Goal: Task Accomplishment & Management: Complete application form

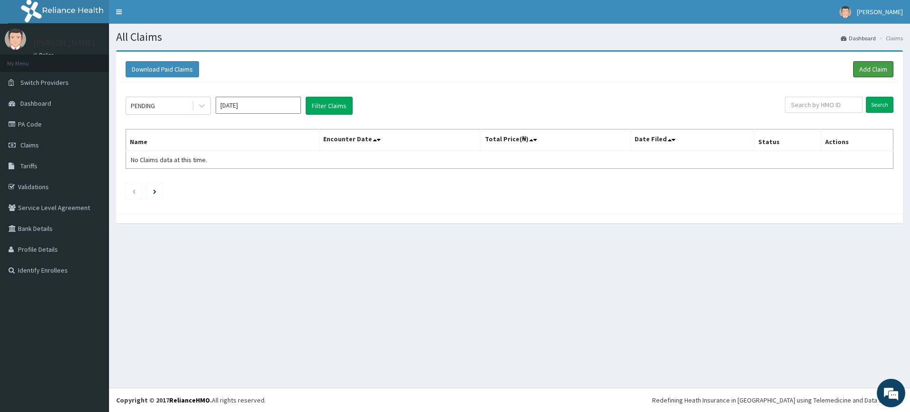
click at [873, 67] on link "Add Claim" at bounding box center [873, 69] width 40 height 16
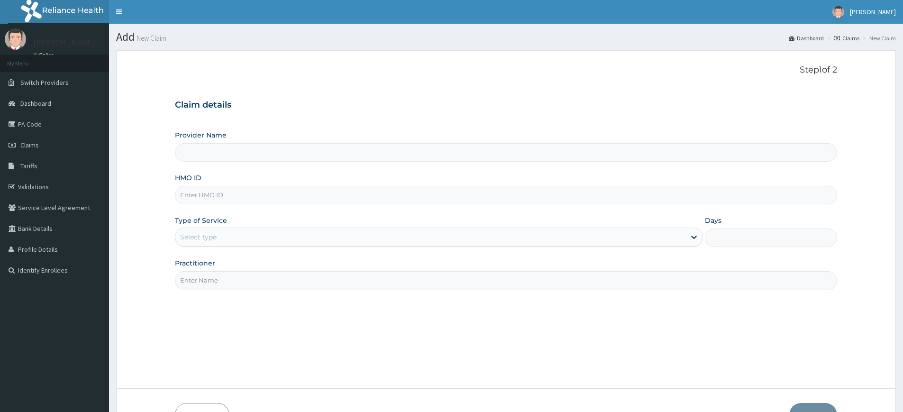
click at [223, 282] on input "Practitioner" at bounding box center [506, 280] width 662 height 18
type input "pure fitness africa"
type input "Pure Fitness Africa | Lekki (fka Fitness Central)"
type input "1"
click at [246, 194] on input "HMO ID" at bounding box center [506, 195] width 662 height 18
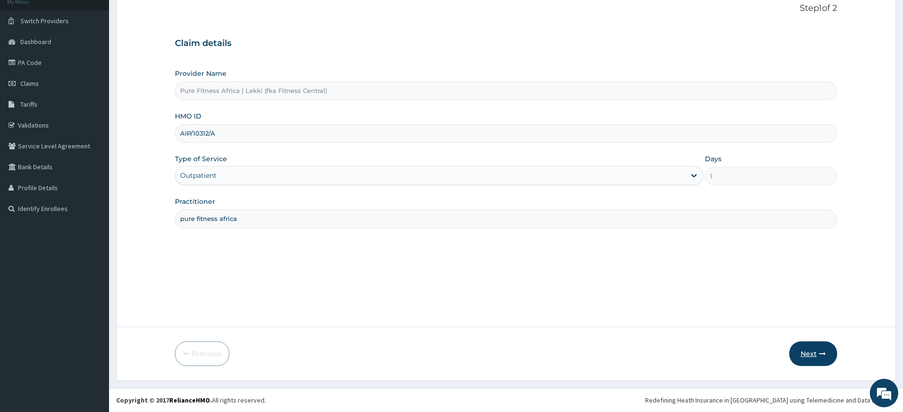
type input "AIP/10312/A"
click at [801, 353] on button "Next" at bounding box center [813, 353] width 48 height 25
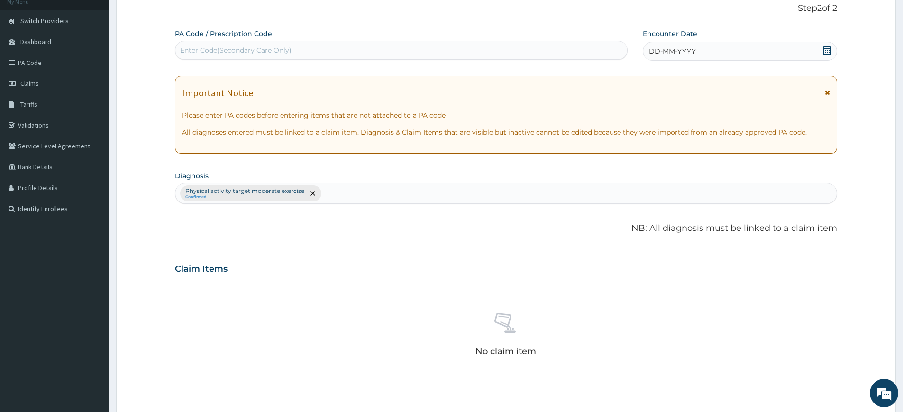
click at [664, 45] on div "DD-MM-YYYY" at bounding box center [740, 51] width 194 height 19
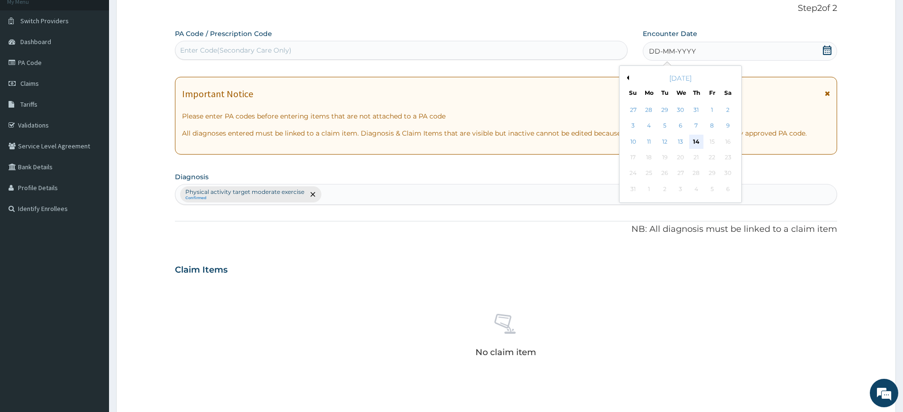
click at [694, 140] on div "14" at bounding box center [696, 142] width 14 height 14
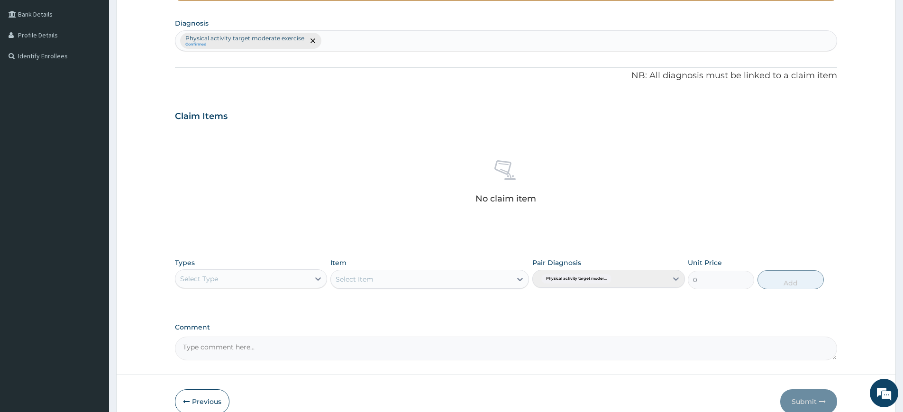
scroll to position [262, 0]
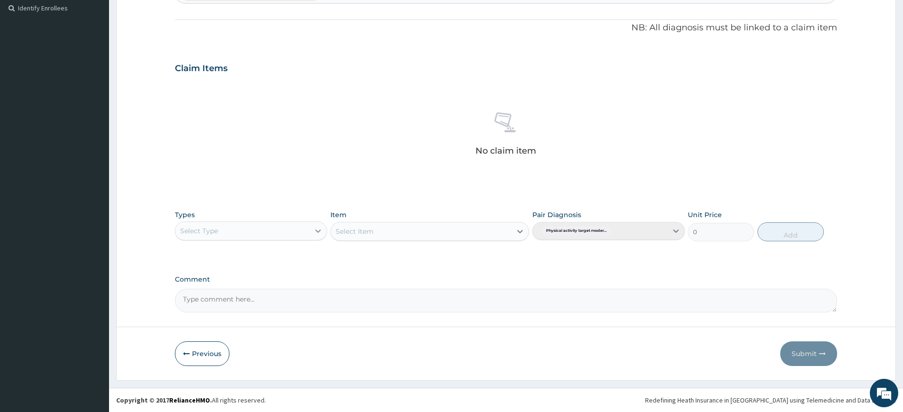
click at [322, 230] on icon at bounding box center [317, 230] width 9 height 9
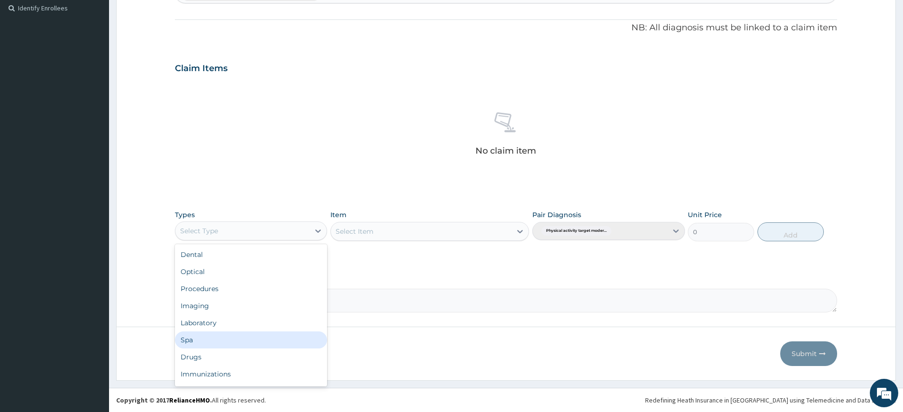
scroll to position [32, 0]
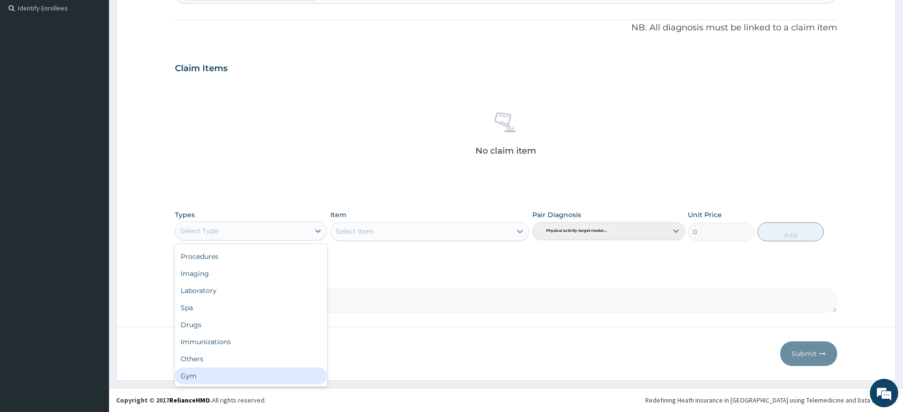
click at [219, 377] on div "Gym" at bounding box center [251, 375] width 152 height 17
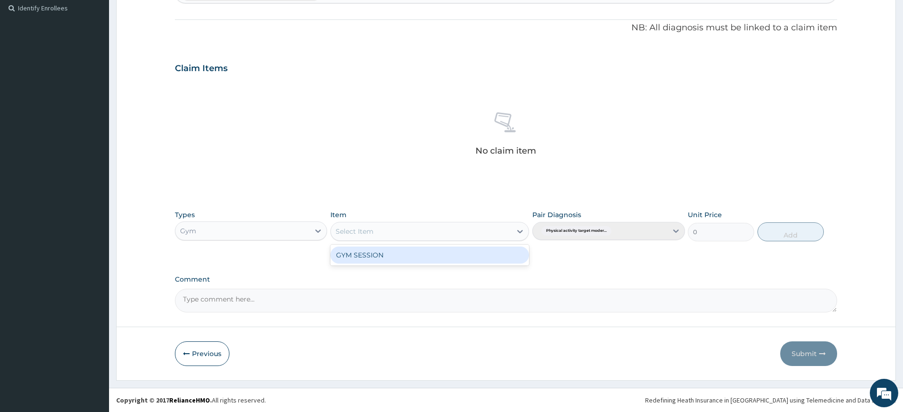
click at [493, 239] on div "Select Item" at bounding box center [429, 231] width 199 height 19
click at [489, 250] on div "GYM SESSION" at bounding box center [429, 254] width 199 height 17
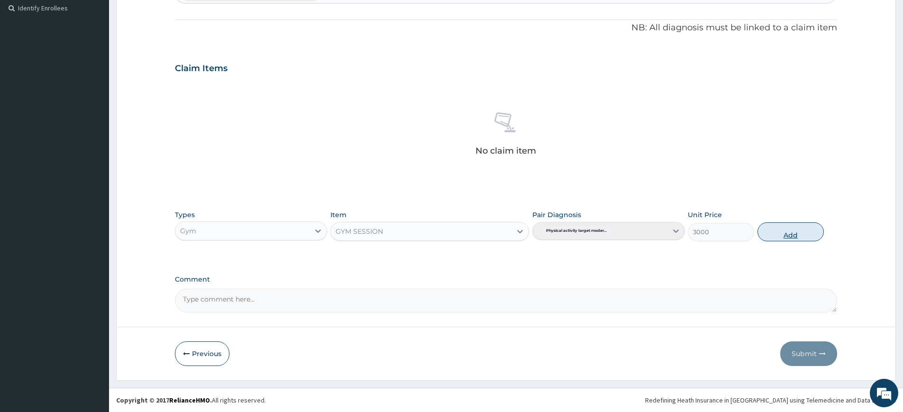
click at [761, 230] on button "Add" at bounding box center [790, 231] width 66 height 19
type input "0"
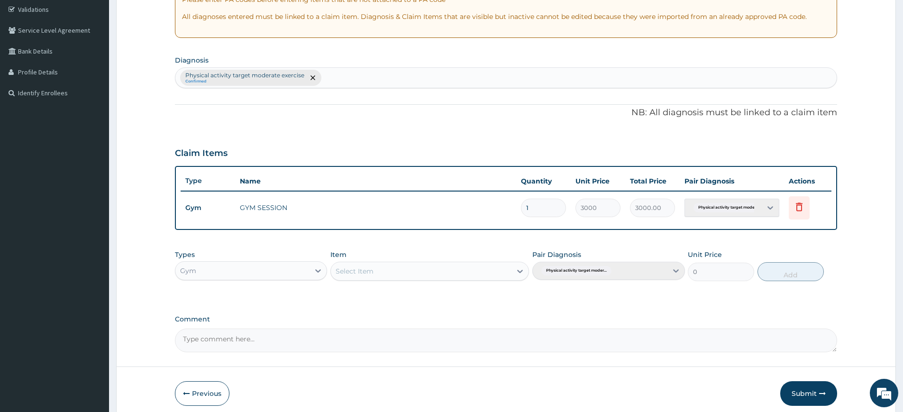
scroll to position [0, 0]
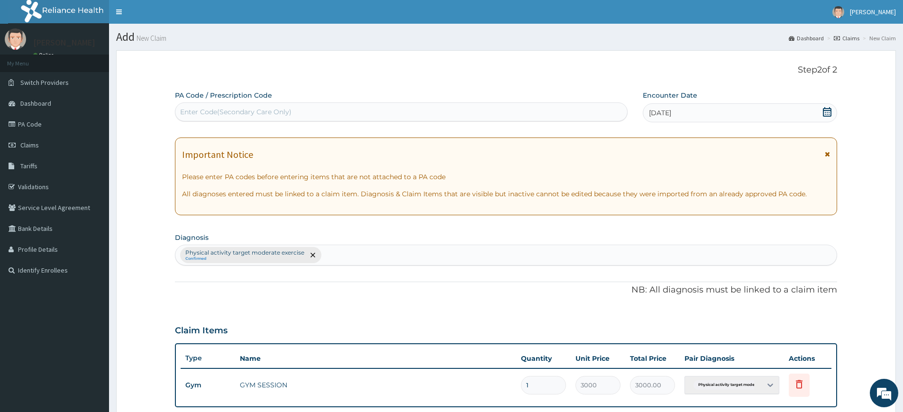
click at [528, 114] on div "Enter Code(Secondary Care Only)" at bounding box center [401, 111] width 452 height 15
type input "PA/792B13"
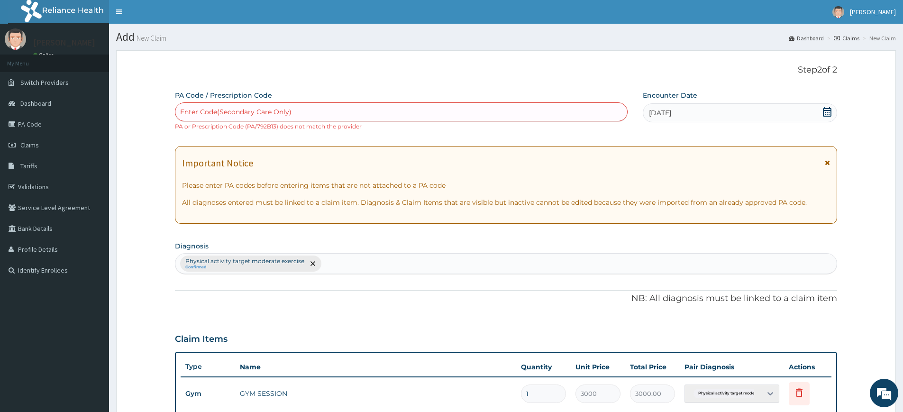
click at [314, 113] on div "Enter Code(Secondary Care Only)" at bounding box center [401, 111] width 452 height 15
type input "PA/792D13"
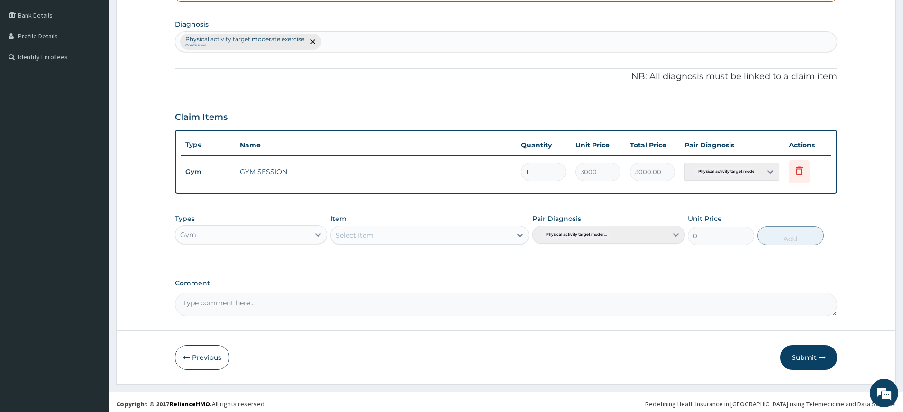
scroll to position [217, 0]
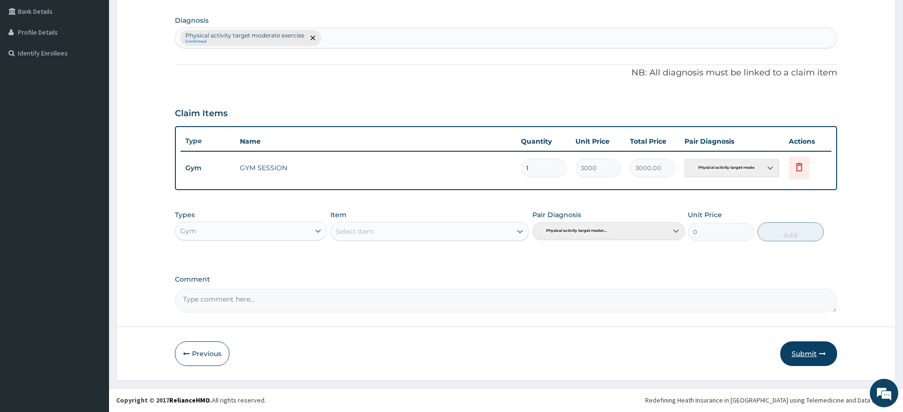
click at [825, 356] on icon "button" at bounding box center [822, 353] width 7 height 7
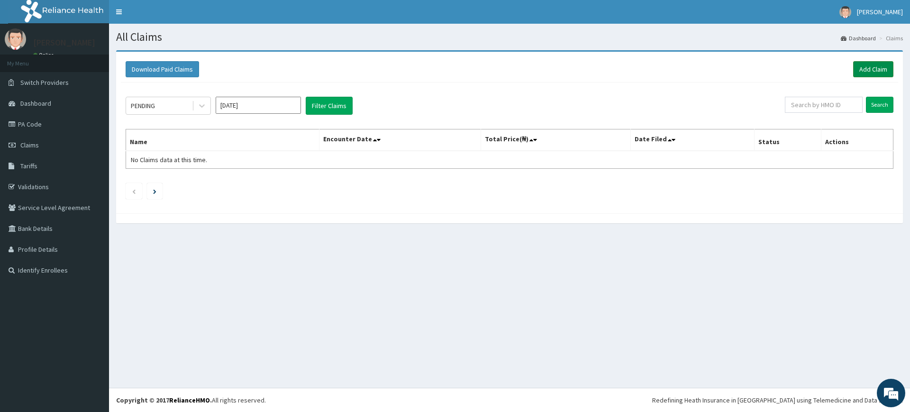
click at [864, 65] on link "Add Claim" at bounding box center [873, 69] width 40 height 16
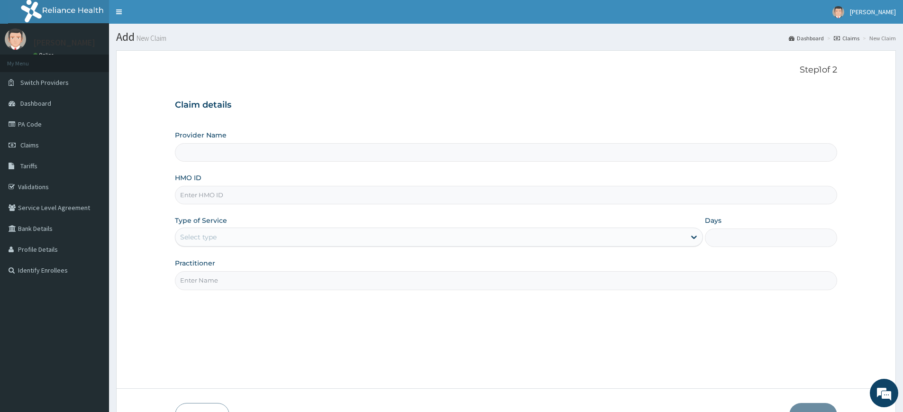
type input "Pure Fitness Africa | Lekki (fka Fitness Central)"
type input "1"
click at [219, 283] on input "Practitioner" at bounding box center [506, 280] width 662 height 18
type input "pure fitness africa"
click at [264, 198] on input "HMO ID" at bounding box center [506, 195] width 662 height 18
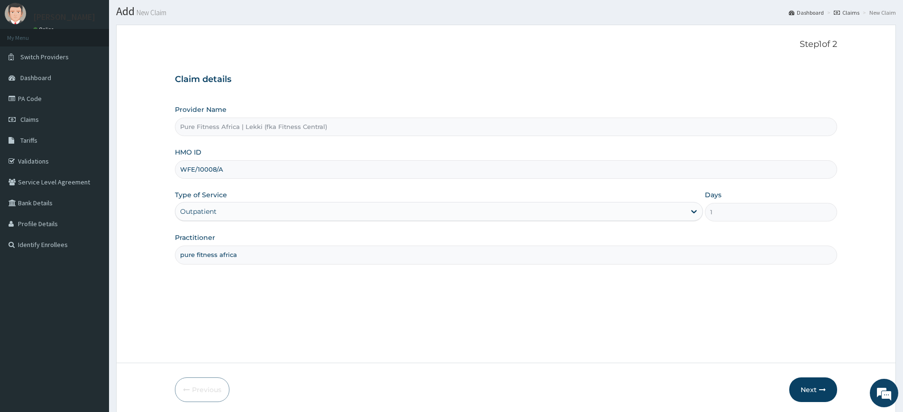
scroll to position [62, 0]
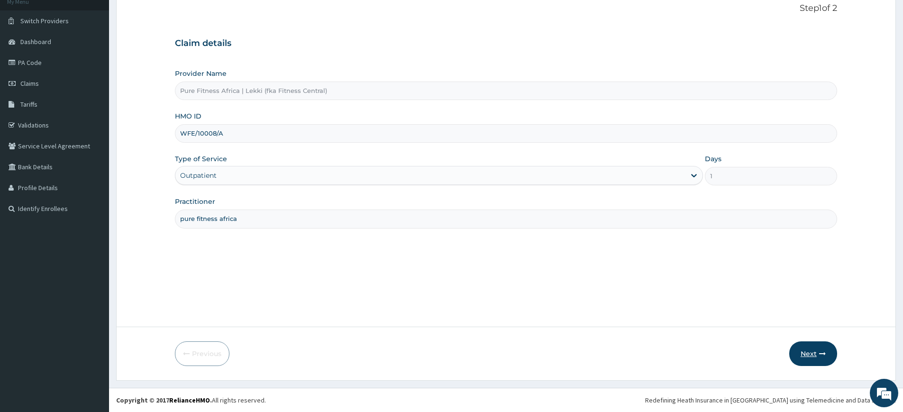
type input "WFE/10008/A"
click at [799, 354] on button "Next" at bounding box center [813, 353] width 48 height 25
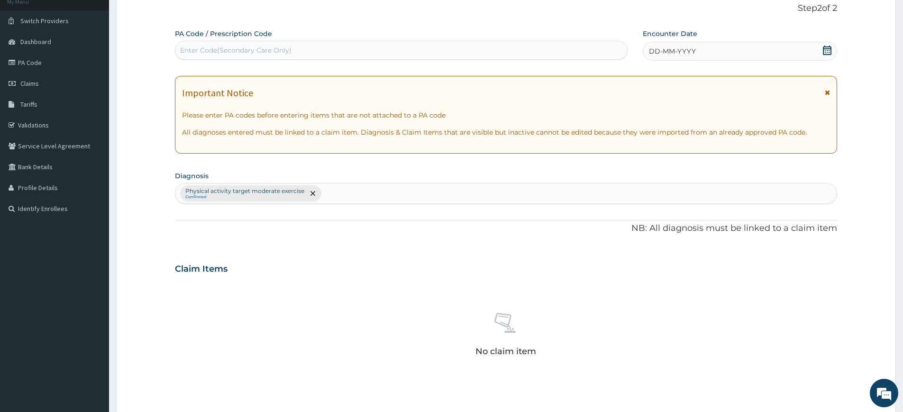
click at [682, 57] on div "DD-MM-YYYY" at bounding box center [740, 51] width 194 height 19
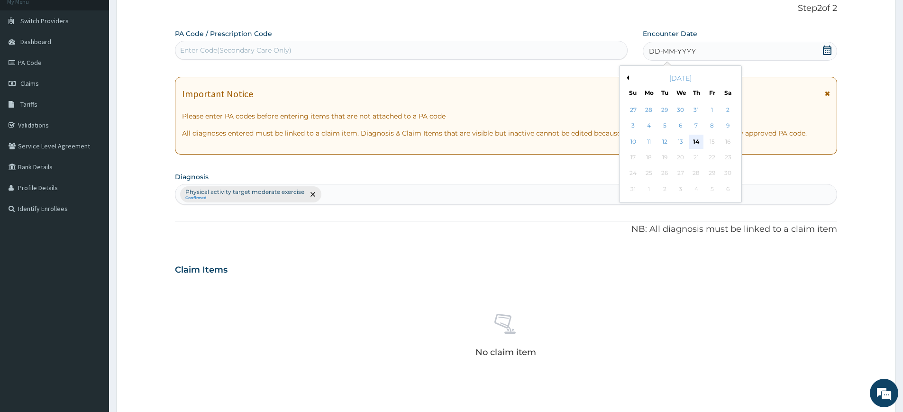
click at [699, 141] on div "14" at bounding box center [696, 142] width 14 height 14
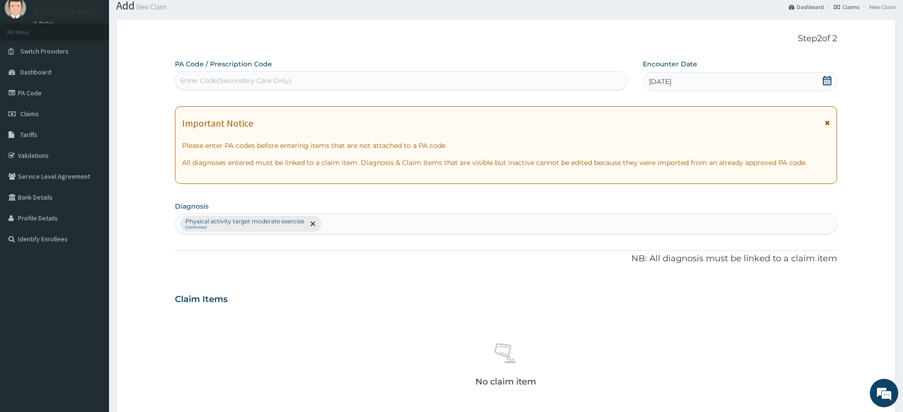
scroll to position [0, 0]
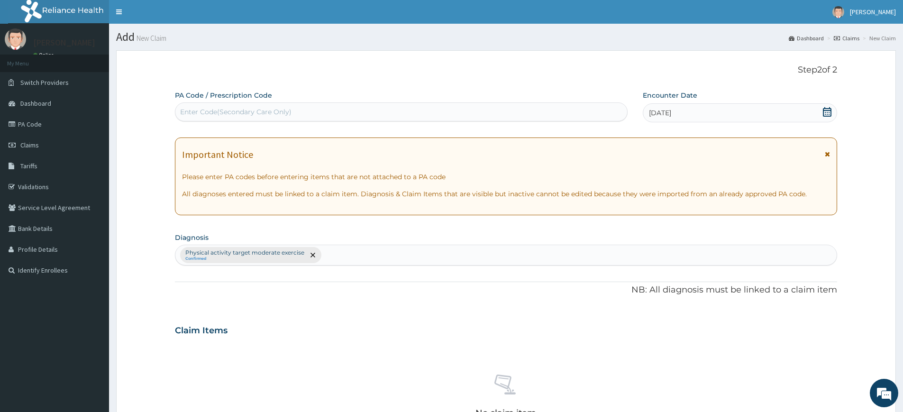
click at [564, 115] on div "Enter Code(Secondary Care Only)" at bounding box center [401, 111] width 452 height 15
type input "PA/1BD641"
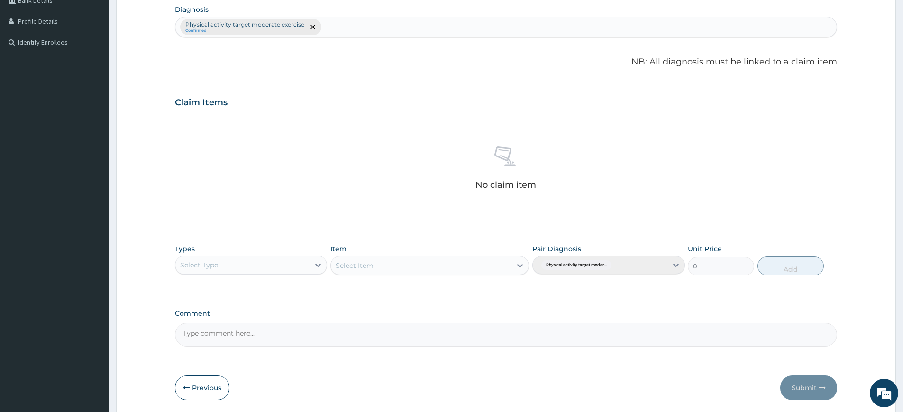
scroll to position [262, 0]
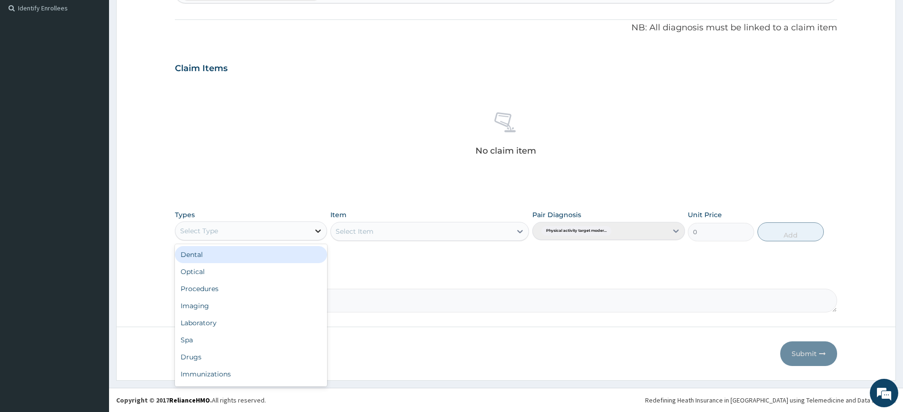
click at [318, 230] on icon at bounding box center [317, 230] width 9 height 9
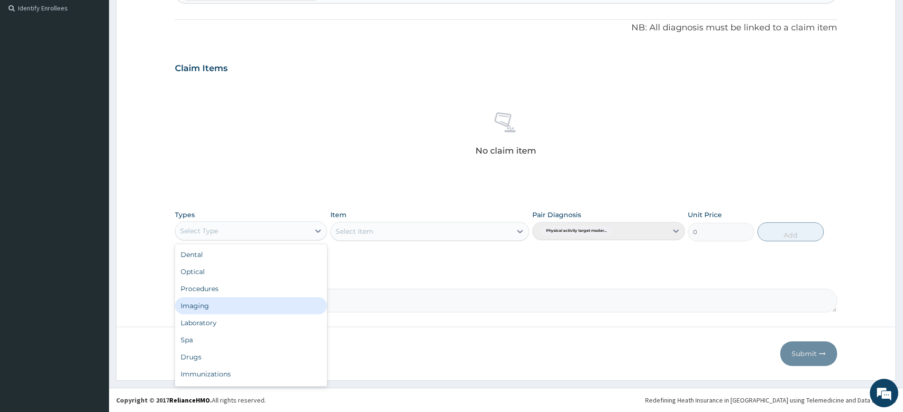
scroll to position [32, 0]
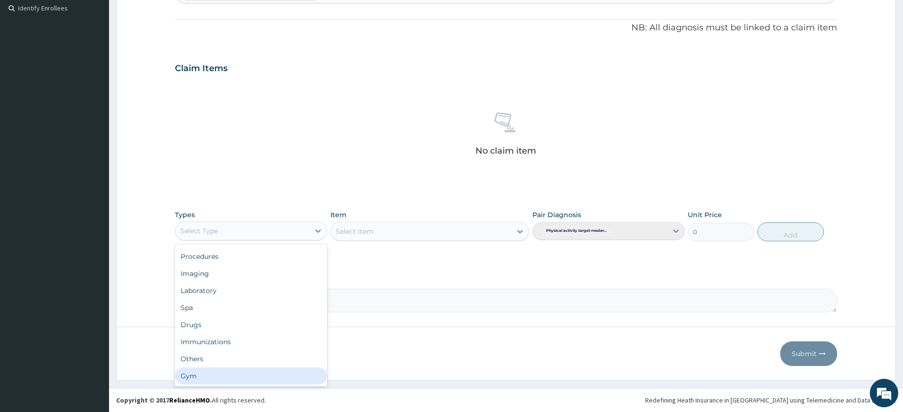
click at [258, 373] on div "Gym" at bounding box center [251, 375] width 152 height 17
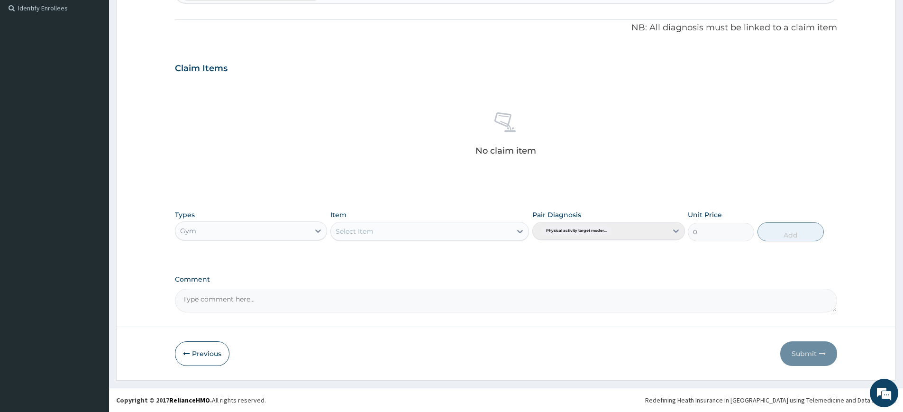
click at [503, 229] on div "Select Item" at bounding box center [421, 231] width 181 height 15
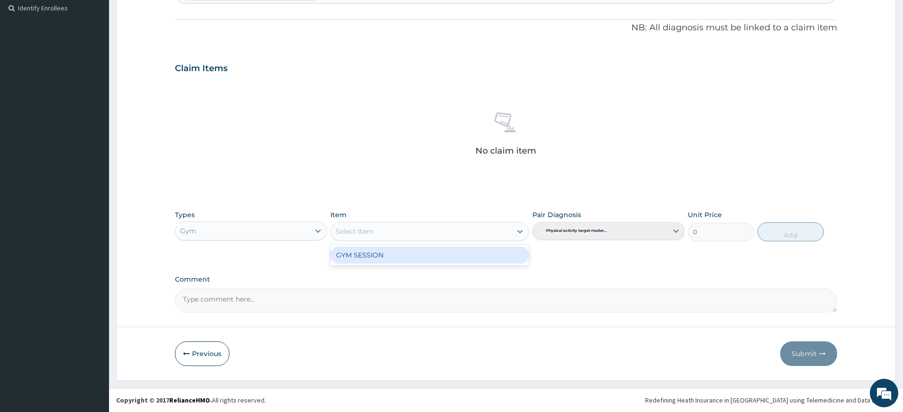
click at [495, 256] on div "GYM SESSION" at bounding box center [429, 254] width 199 height 17
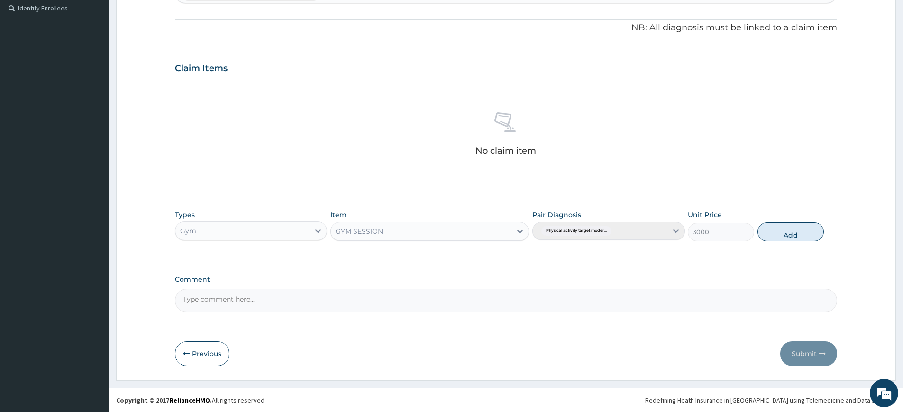
click at [773, 234] on button "Add" at bounding box center [790, 231] width 66 height 19
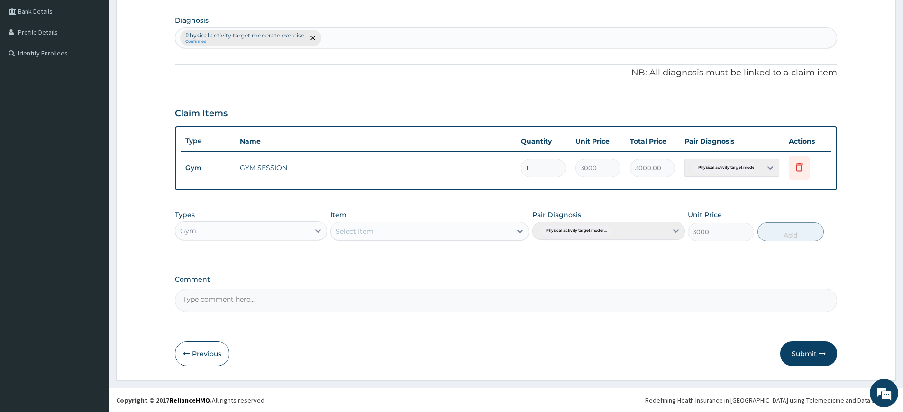
type input "0"
click at [802, 353] on button "Submit" at bounding box center [808, 353] width 57 height 25
